Goal: Information Seeking & Learning: Learn about a topic

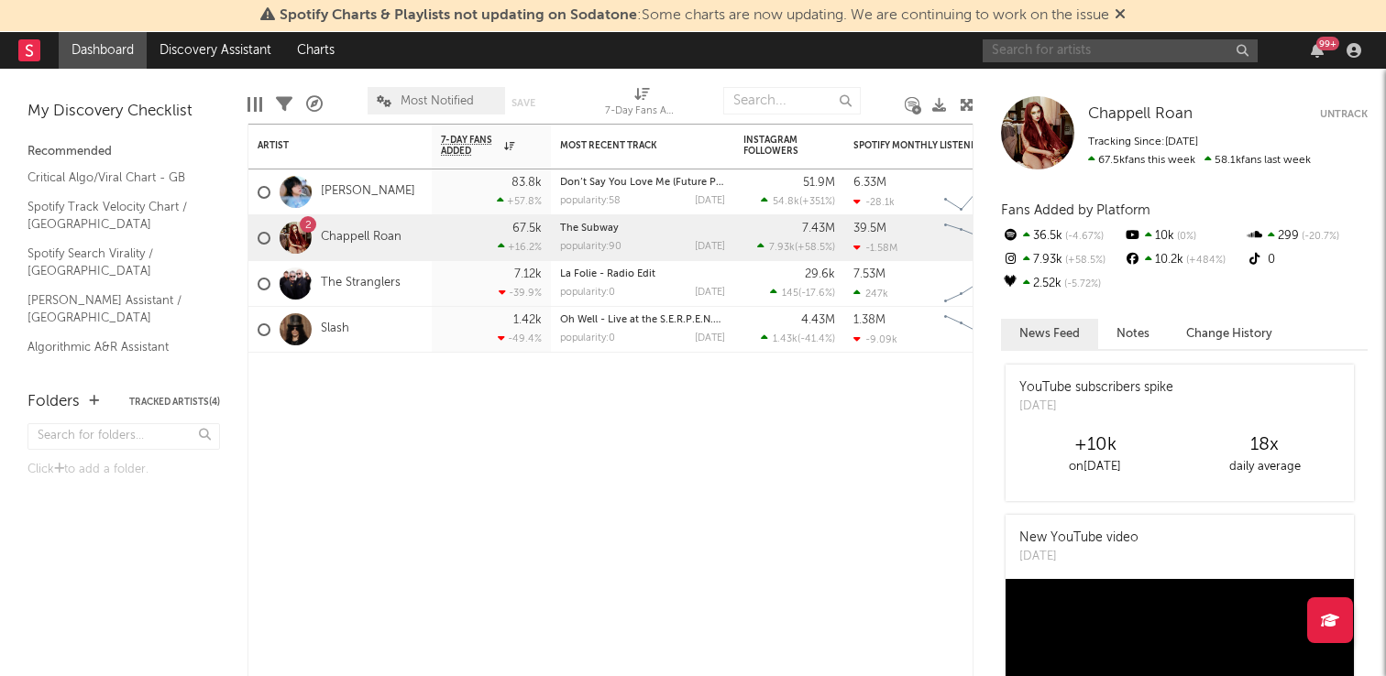
click at [1131, 51] on input "text" at bounding box center [1120, 50] width 275 height 23
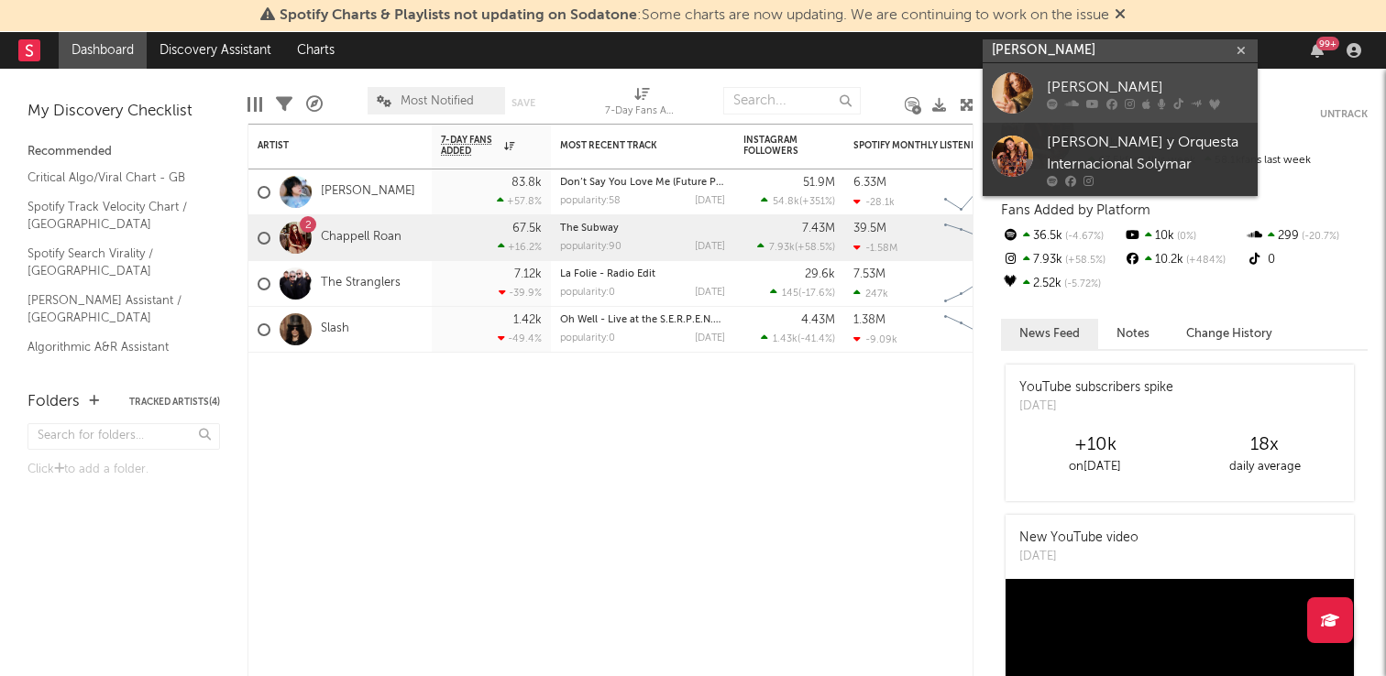
type input "[PERSON_NAME]"
click at [1141, 74] on link "[PERSON_NAME]" at bounding box center [1120, 93] width 275 height 60
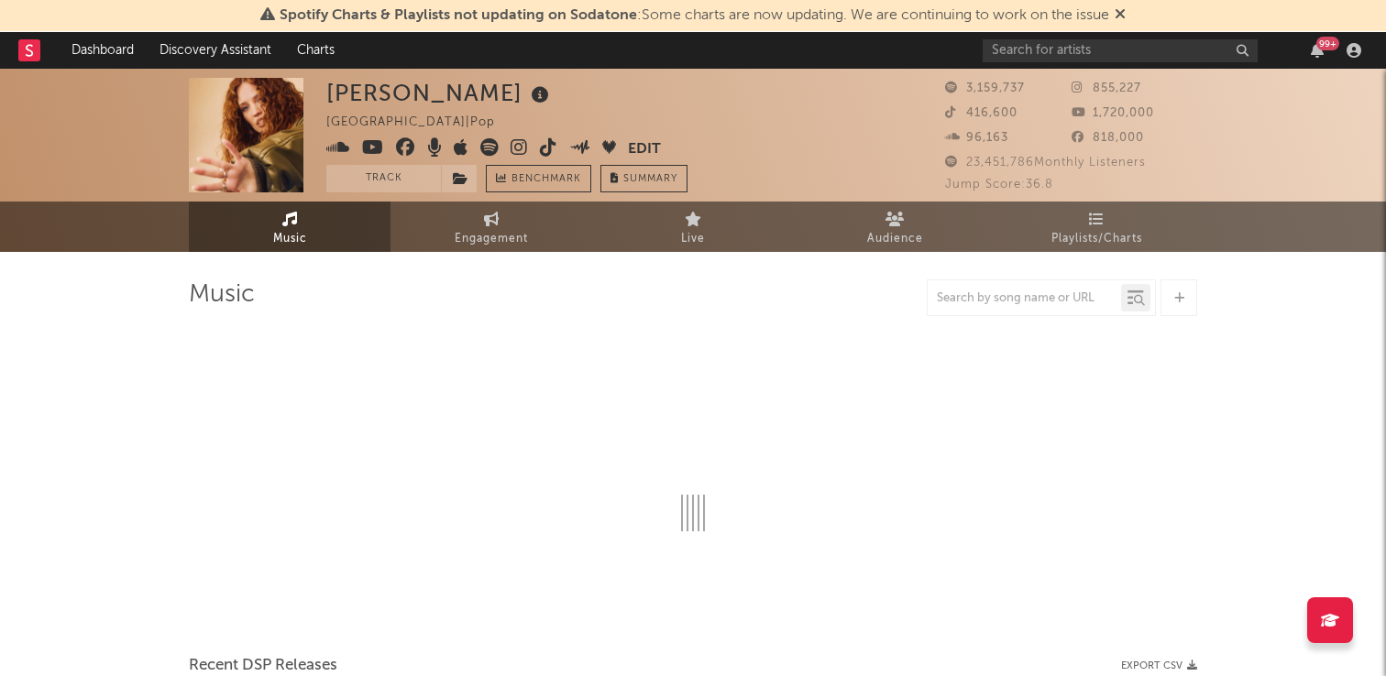
select select "6m"
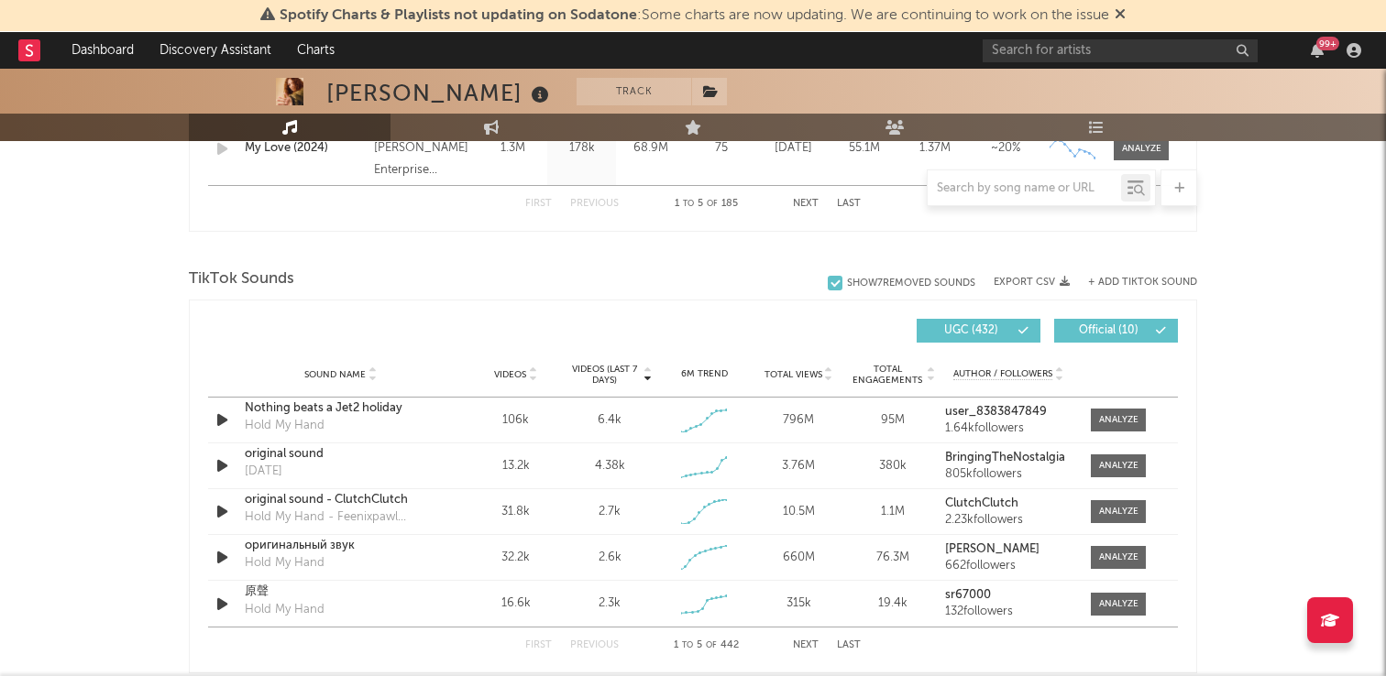
scroll to position [1146, 0]
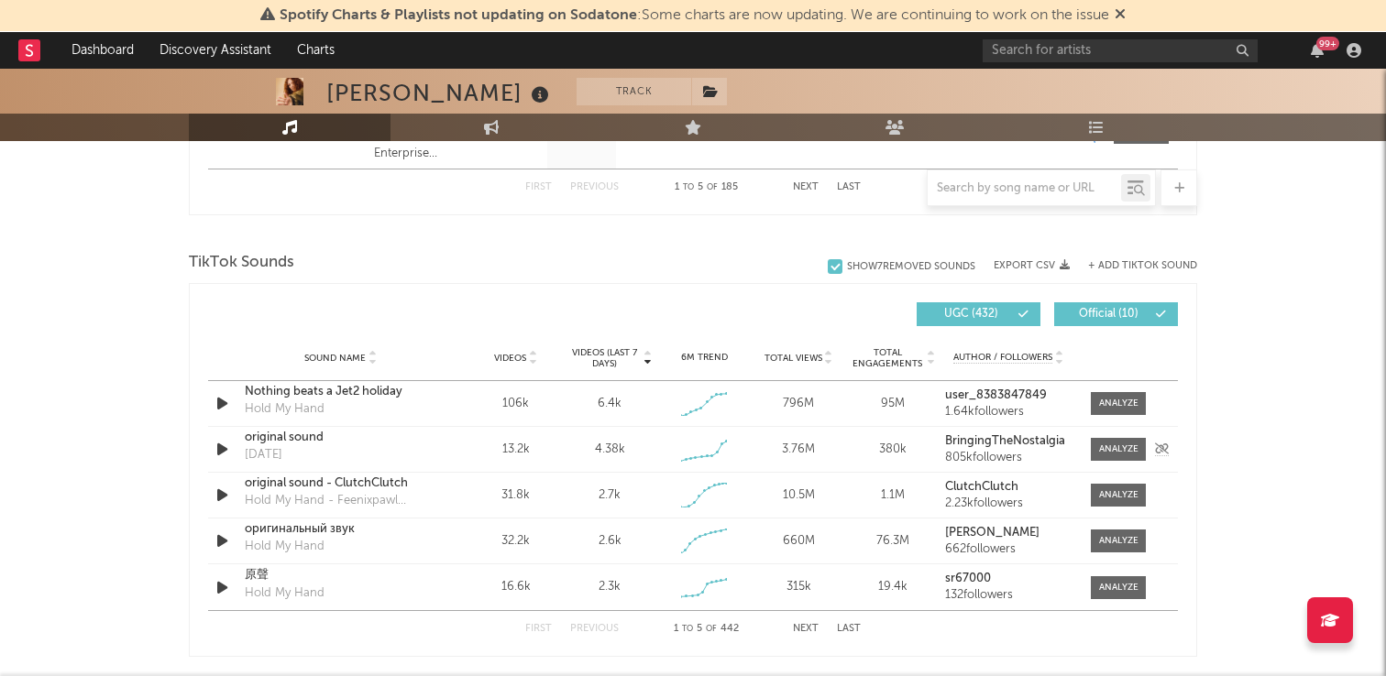
click at [361, 437] on div "original sound" at bounding box center [341, 438] width 192 height 18
click at [814, 629] on button "Next" at bounding box center [806, 629] width 26 height 10
